Goal: Transaction & Acquisition: Purchase product/service

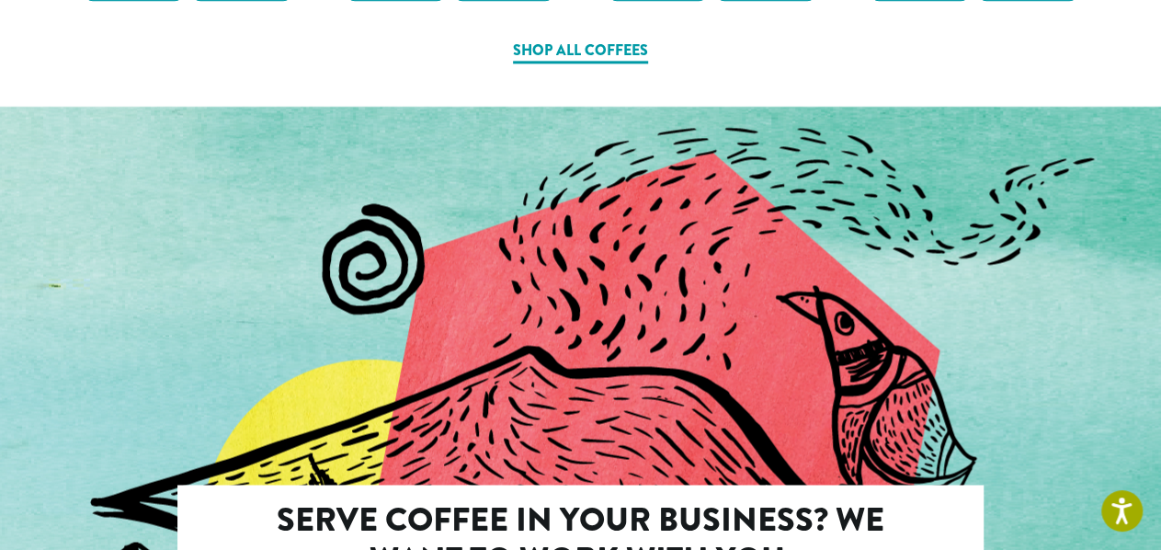
scroll to position [1136, 0]
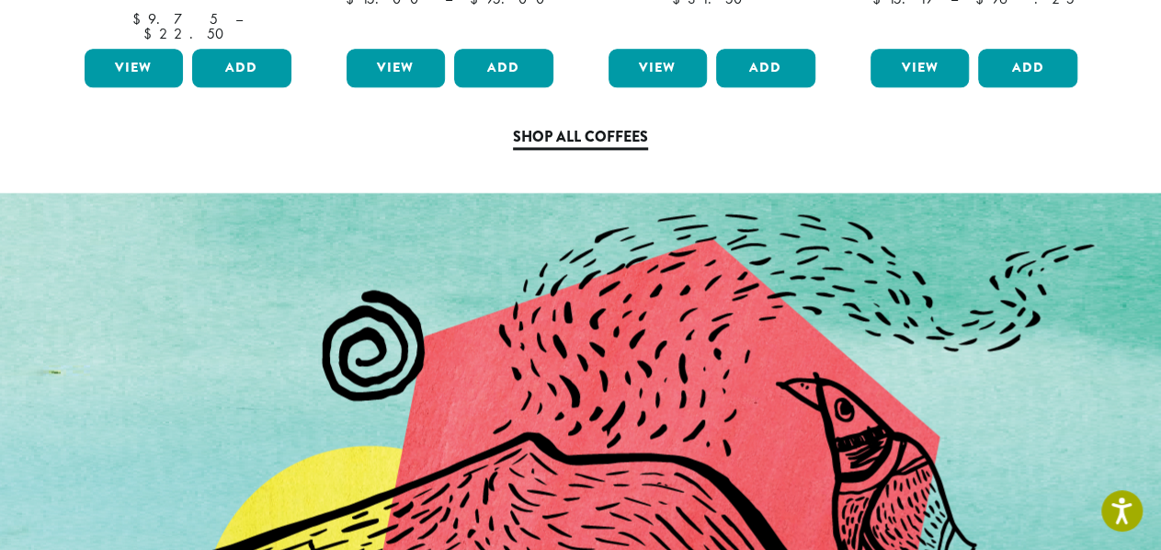
click at [568, 126] on link "Shop All Coffees" at bounding box center [580, 138] width 135 height 24
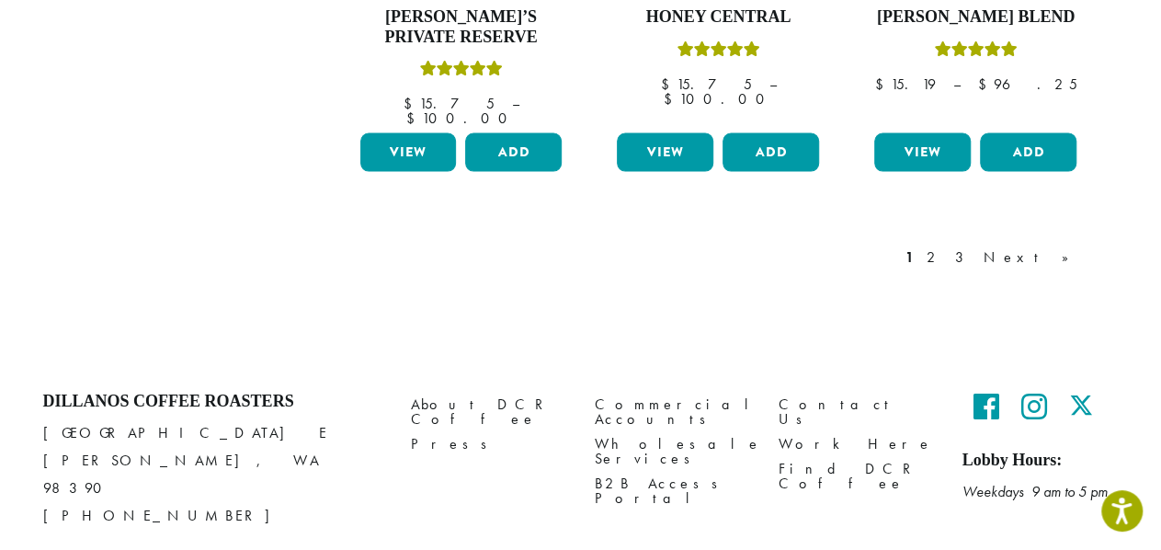
scroll to position [1820, 0]
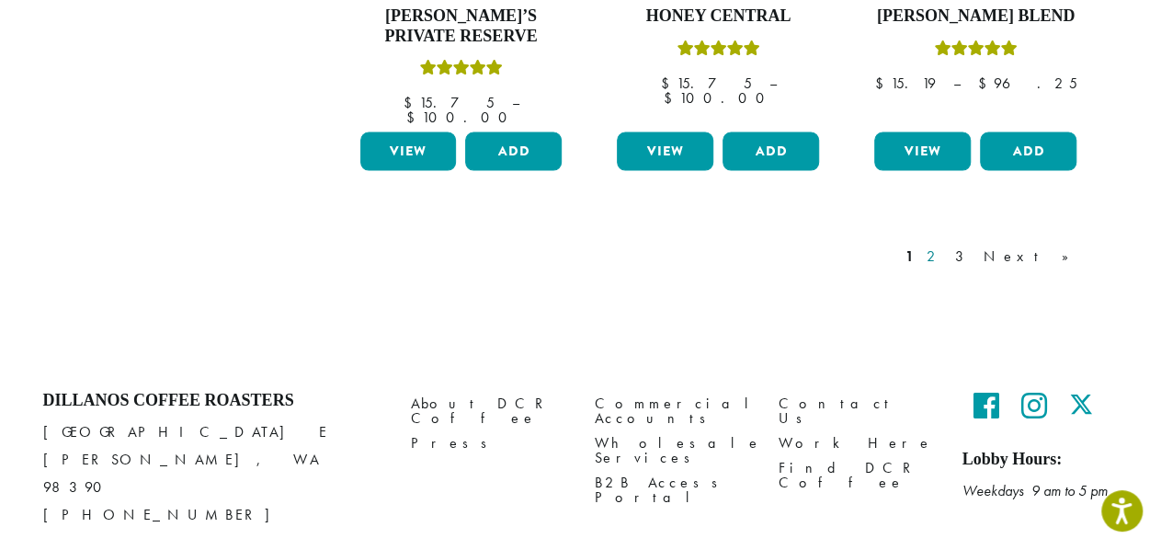
click at [946, 245] on link "2" at bounding box center [934, 256] width 23 height 22
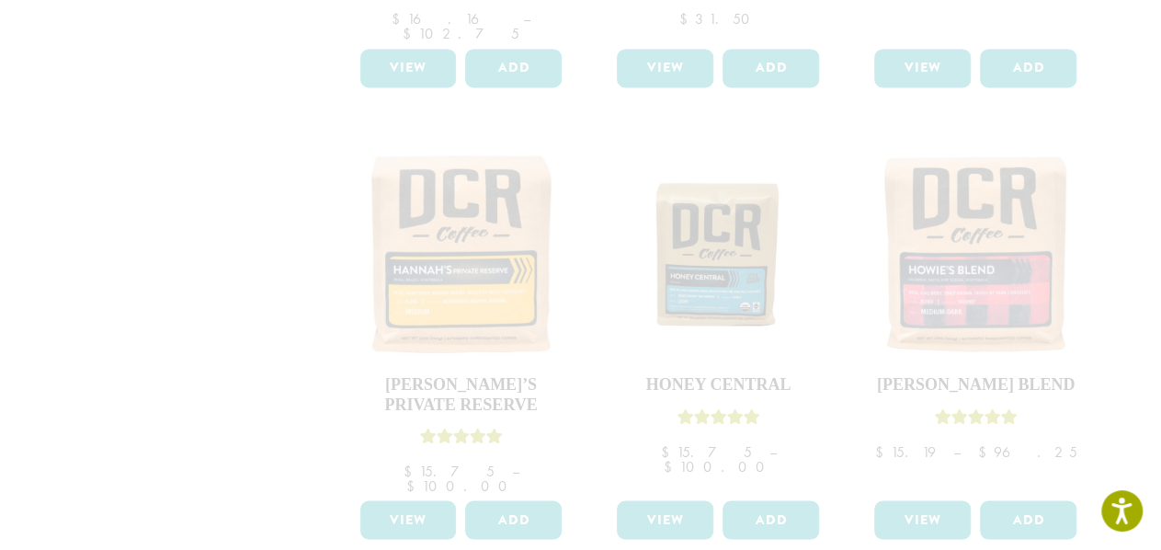
scroll to position [1728, 0]
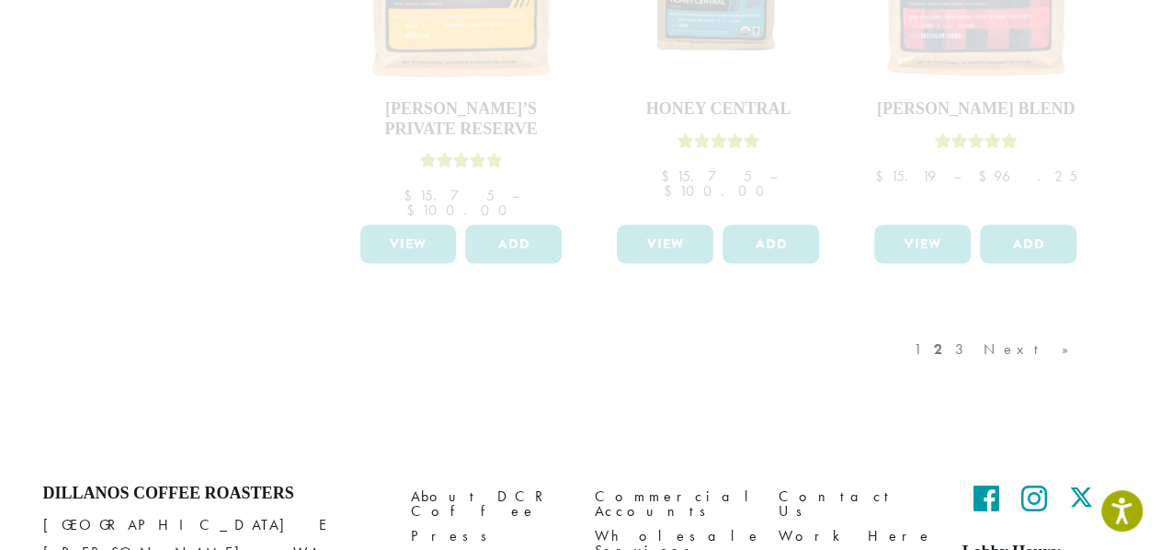
click at [1025, 324] on div "1 2 3 Next »" at bounding box center [1000, 367] width 181 height 86
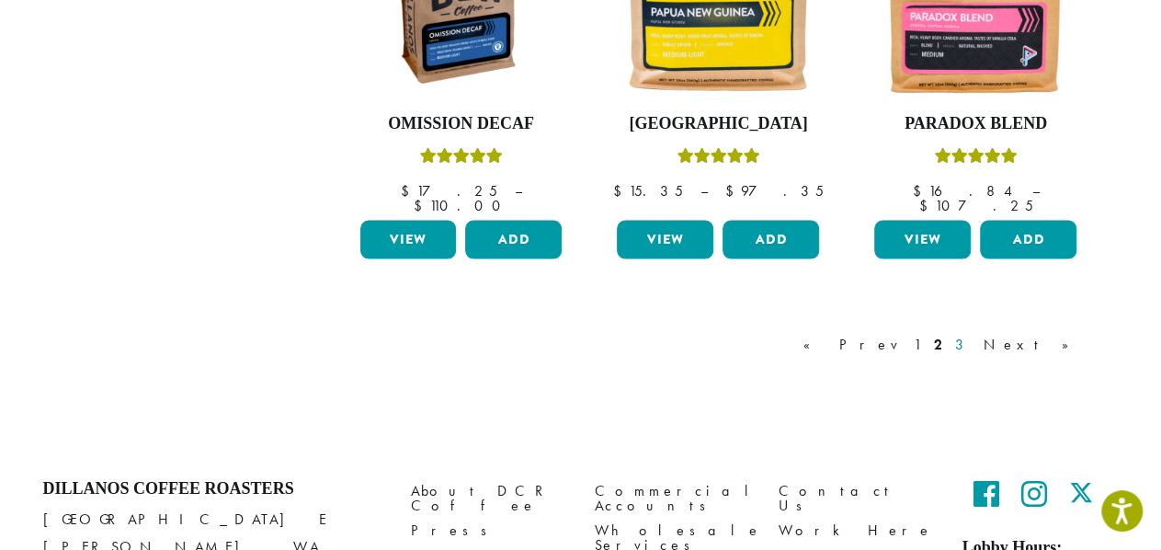
click at [974, 333] on link "3" at bounding box center [962, 344] width 23 height 22
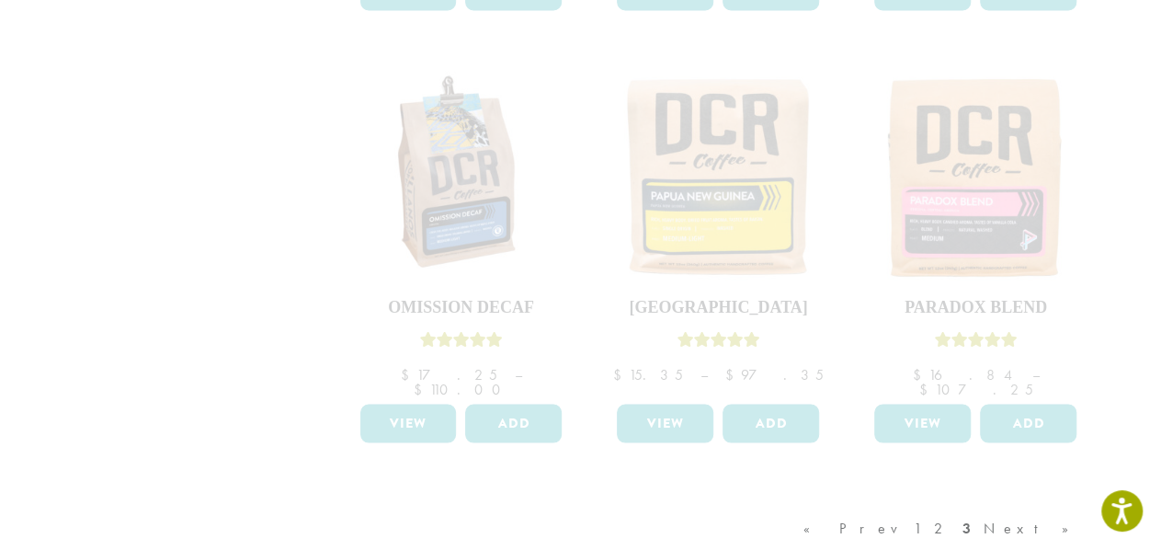
scroll to position [1801, 0]
